Goal: Task Accomplishment & Management: Manage account settings

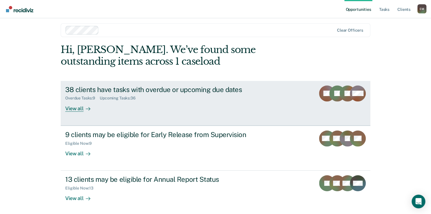
scroll to position [5, 0]
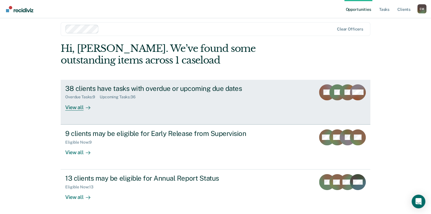
click at [269, 81] on link "38 clients have tasks with overdue or upcoming due dates Overdue Tasks : 9 Upco…" at bounding box center [215, 102] width 309 height 45
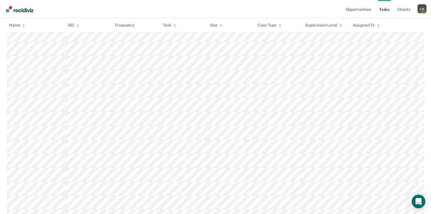
scroll to position [455, 0]
